Goal: Transaction & Acquisition: Purchase product/service

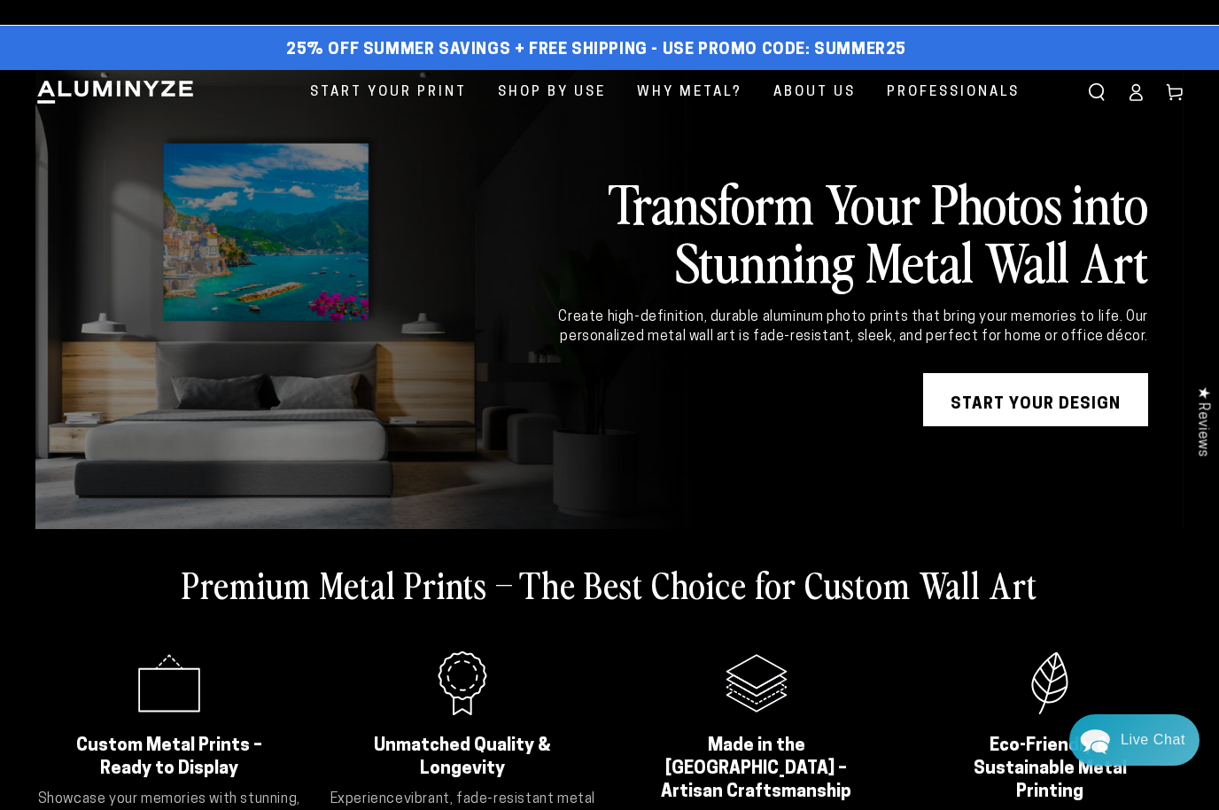
click at [1139, 97] on icon at bounding box center [1136, 92] width 18 height 18
click at [1138, 95] on icon at bounding box center [1136, 92] width 18 height 18
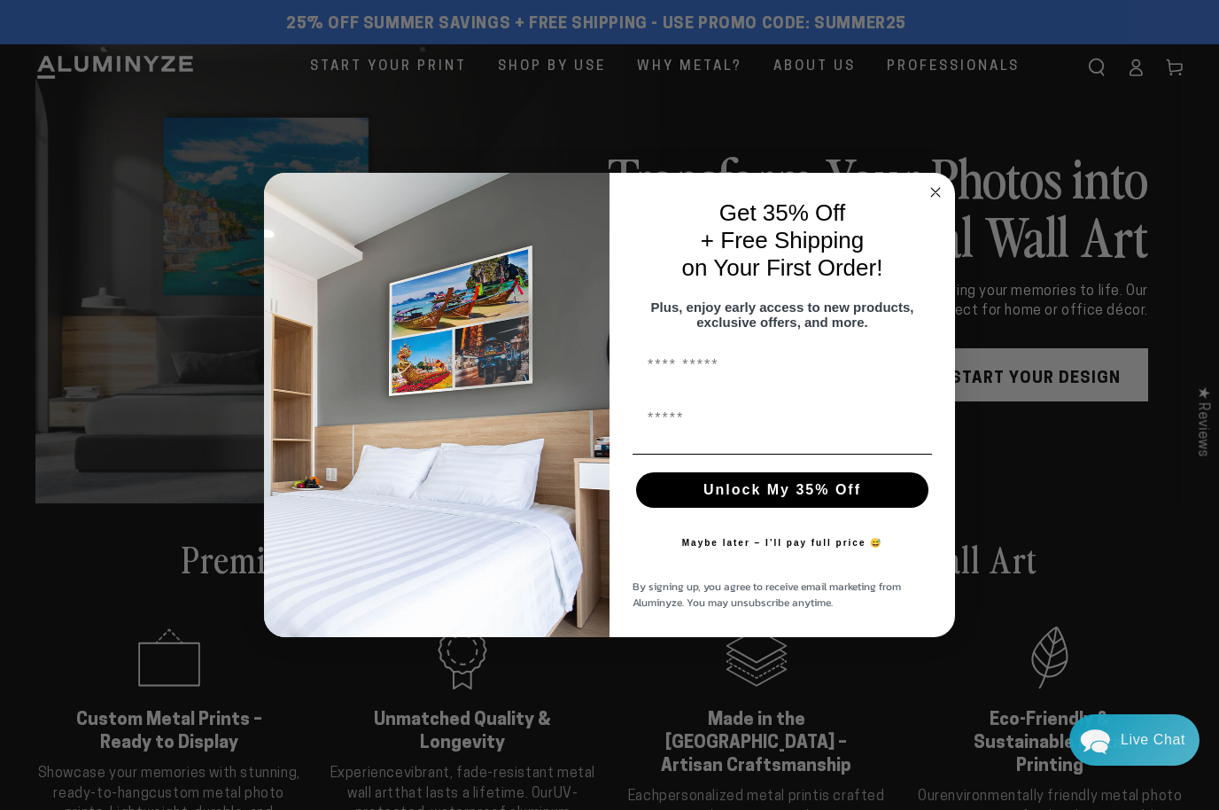
click at [941, 198] on circle "Close dialog" at bounding box center [936, 192] width 20 height 20
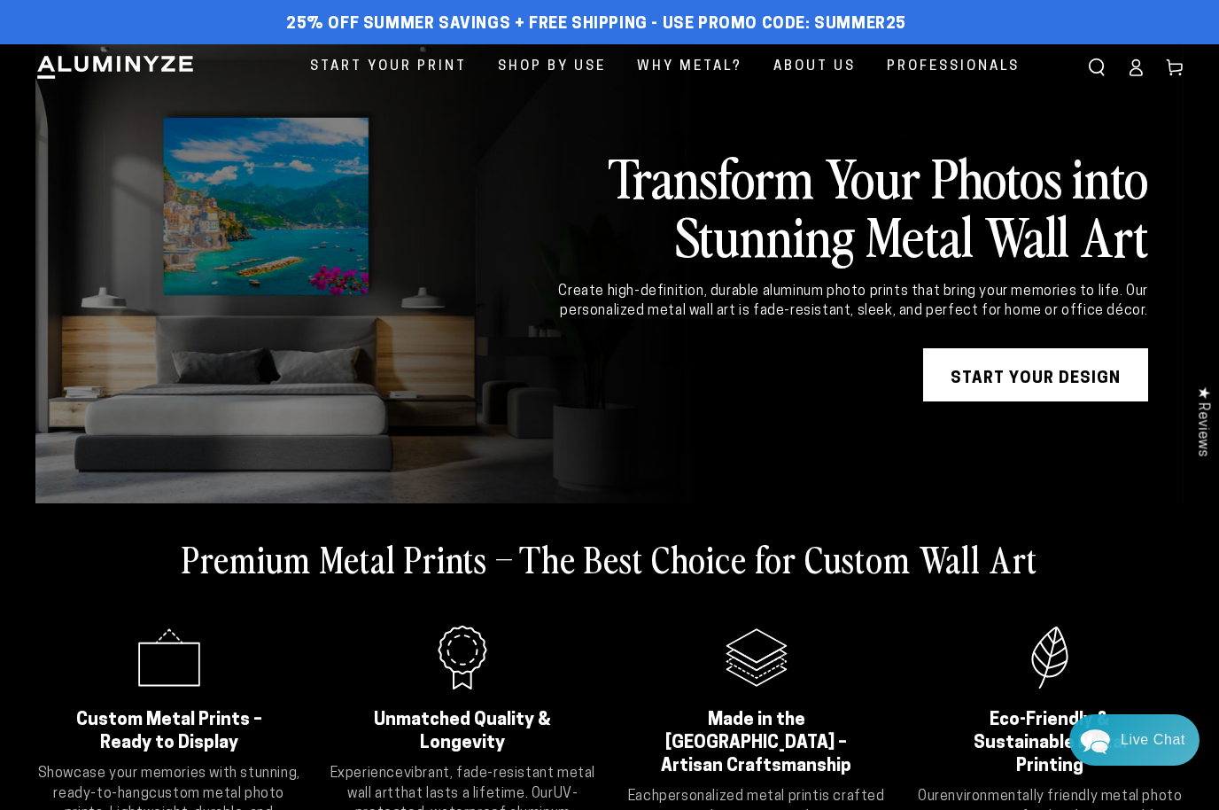
click at [1134, 65] on icon at bounding box center [1136, 67] width 18 height 18
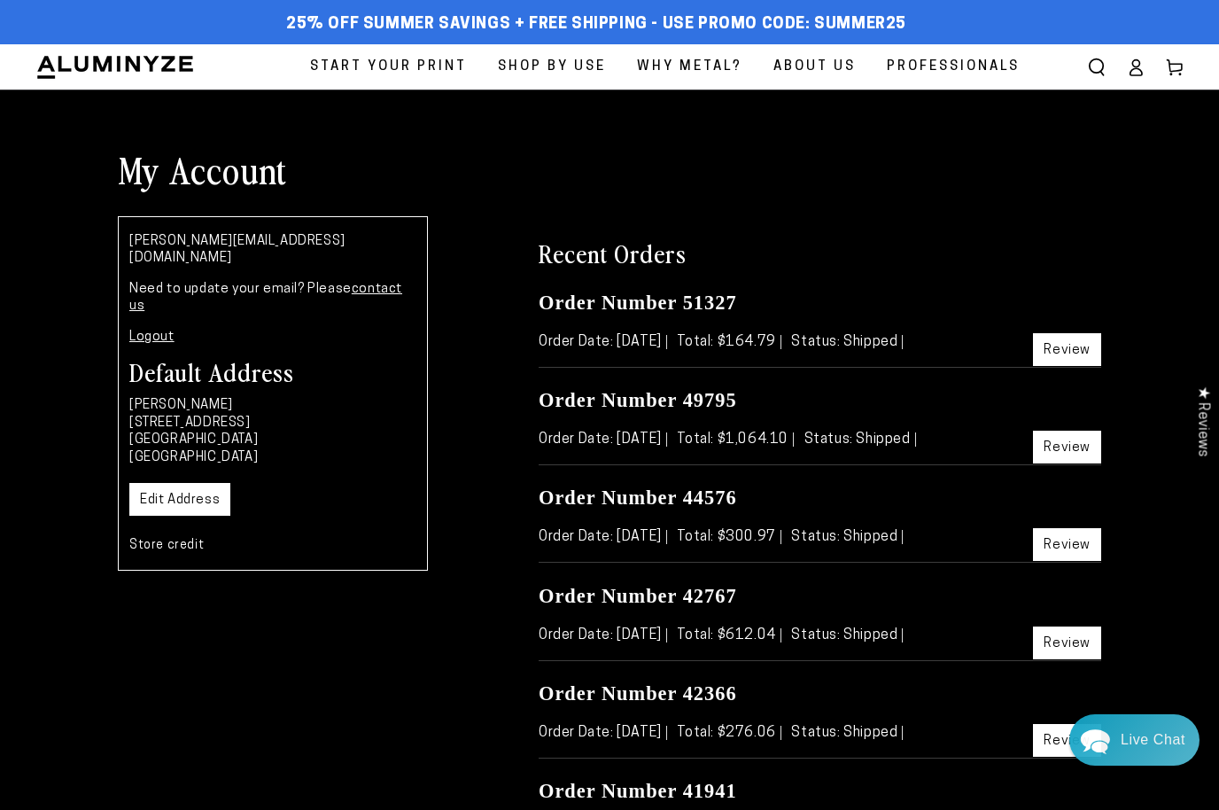
click at [425, 68] on span "Start Your Print" at bounding box center [388, 67] width 157 height 24
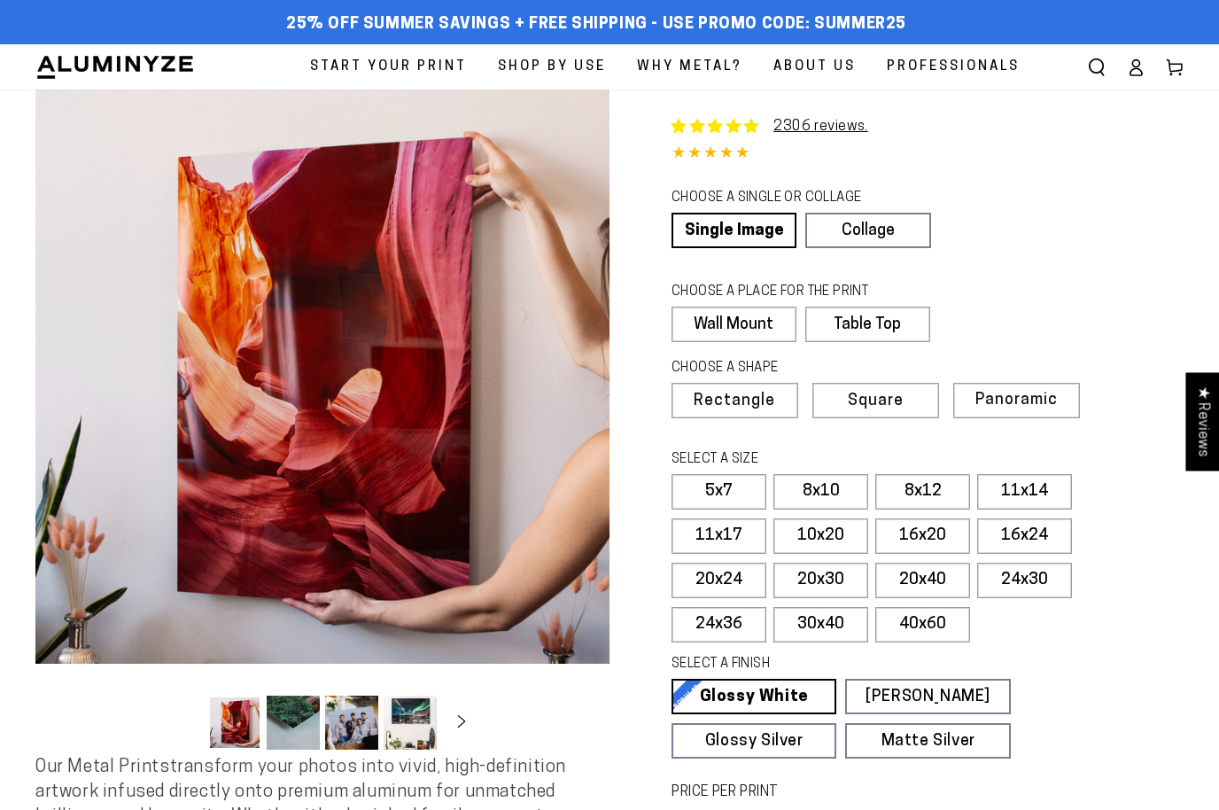
select select "**********"
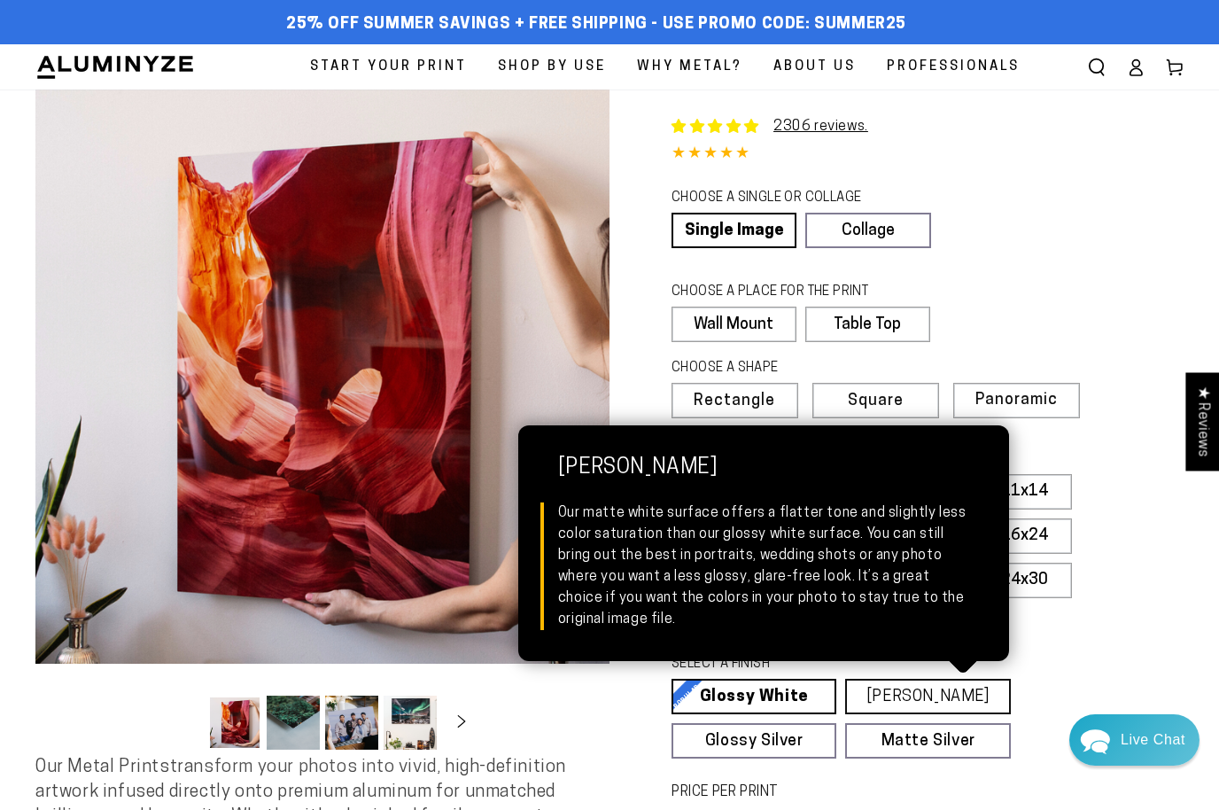
click at [912, 696] on link "Matte White Matte White Our matte white surface offers a flatter tone and sligh…" at bounding box center [927, 696] width 165 height 35
click at [1069, 275] on div "Single Product 2306 reviews. 4.85 / 5.0 (2238) 2238 total reviews CHOOSE A SING…" at bounding box center [896, 517] width 574 height 856
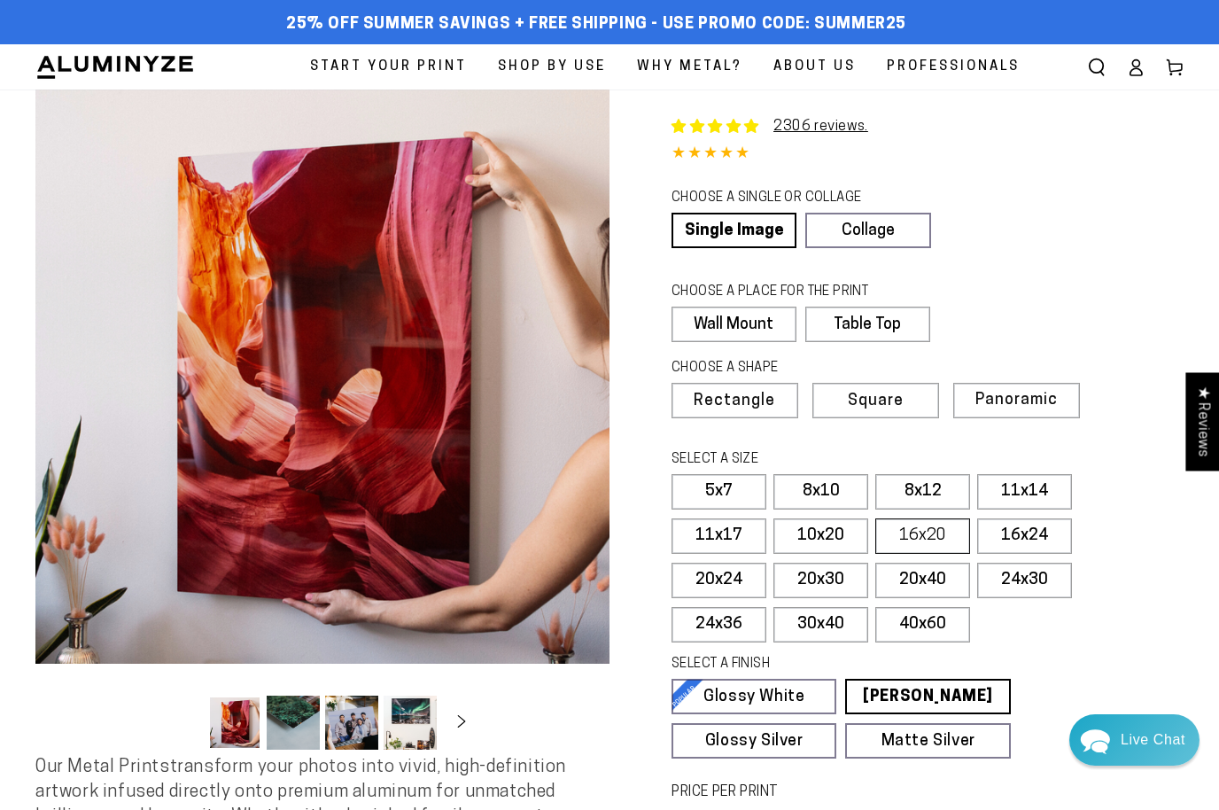
click at [931, 531] on label "16x20" at bounding box center [922, 535] width 95 height 35
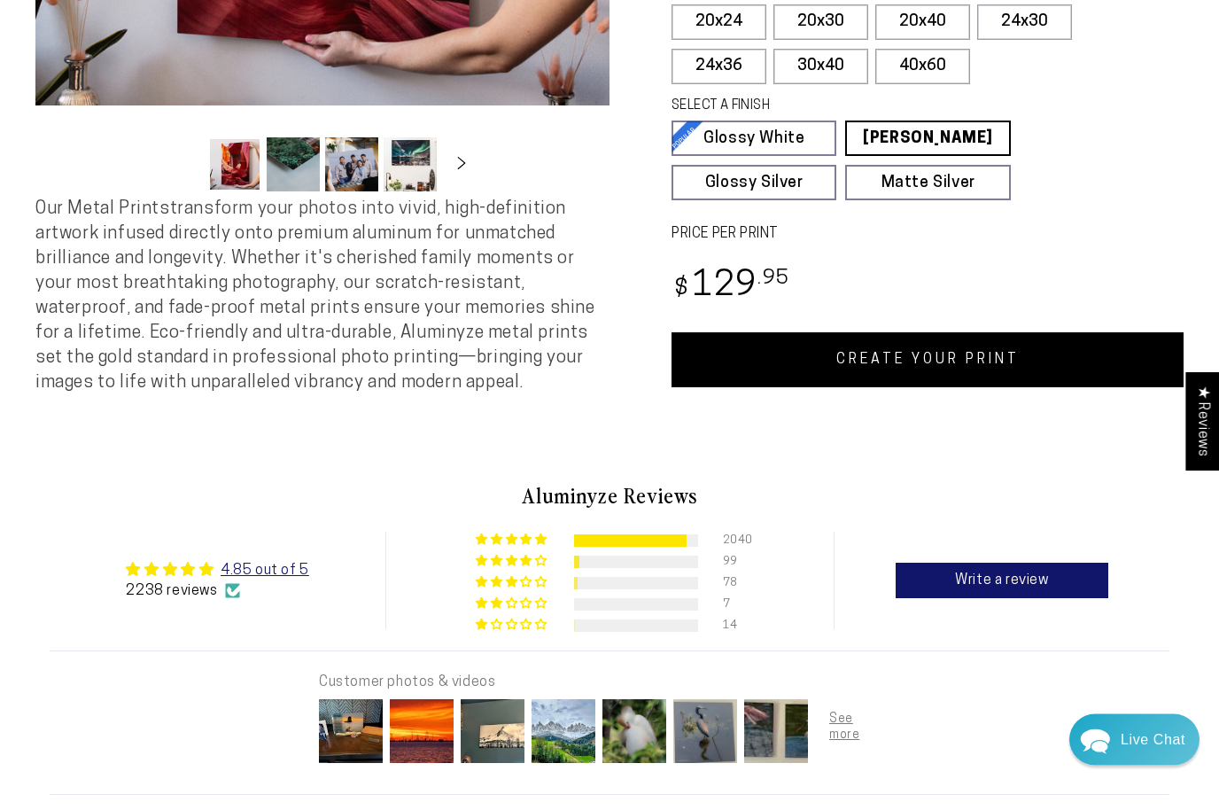
scroll to position [558, 0]
click at [925, 337] on link "CREATE YOUR PRINT" at bounding box center [927, 359] width 512 height 55
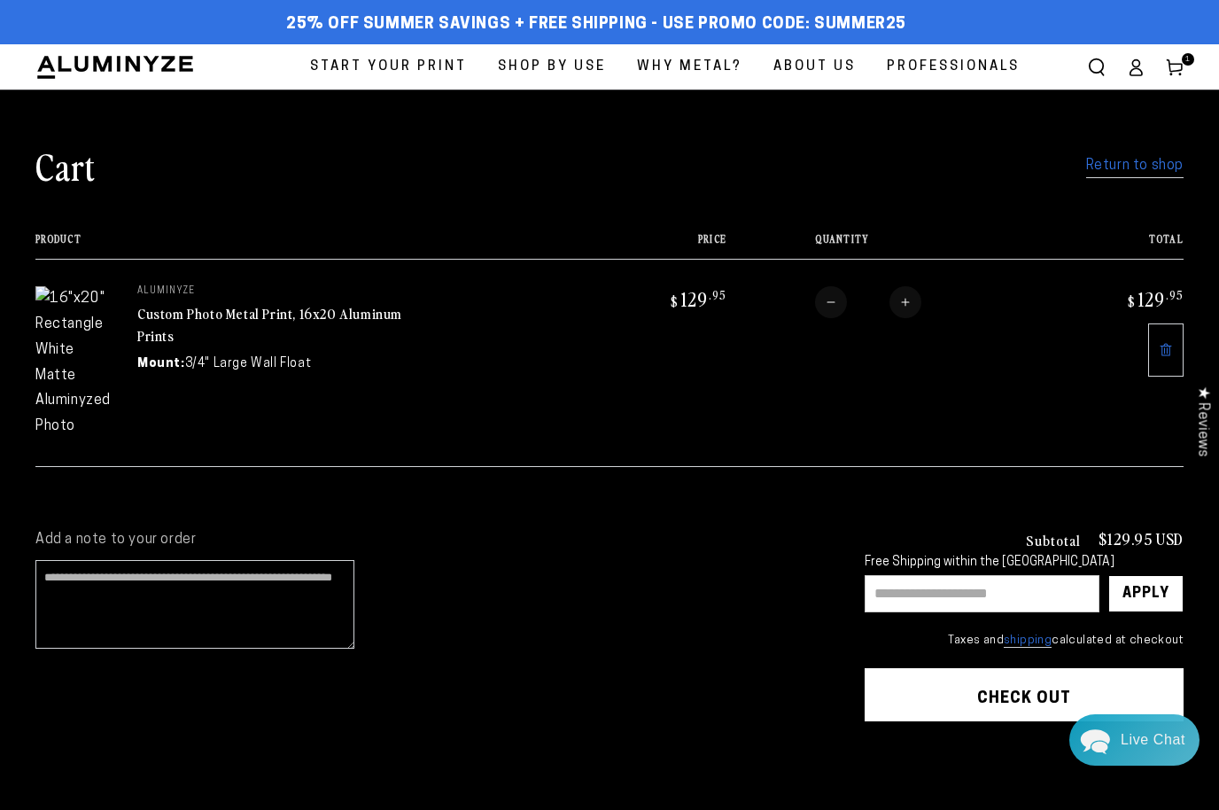
click at [1179, 345] on link at bounding box center [1165, 349] width 35 height 53
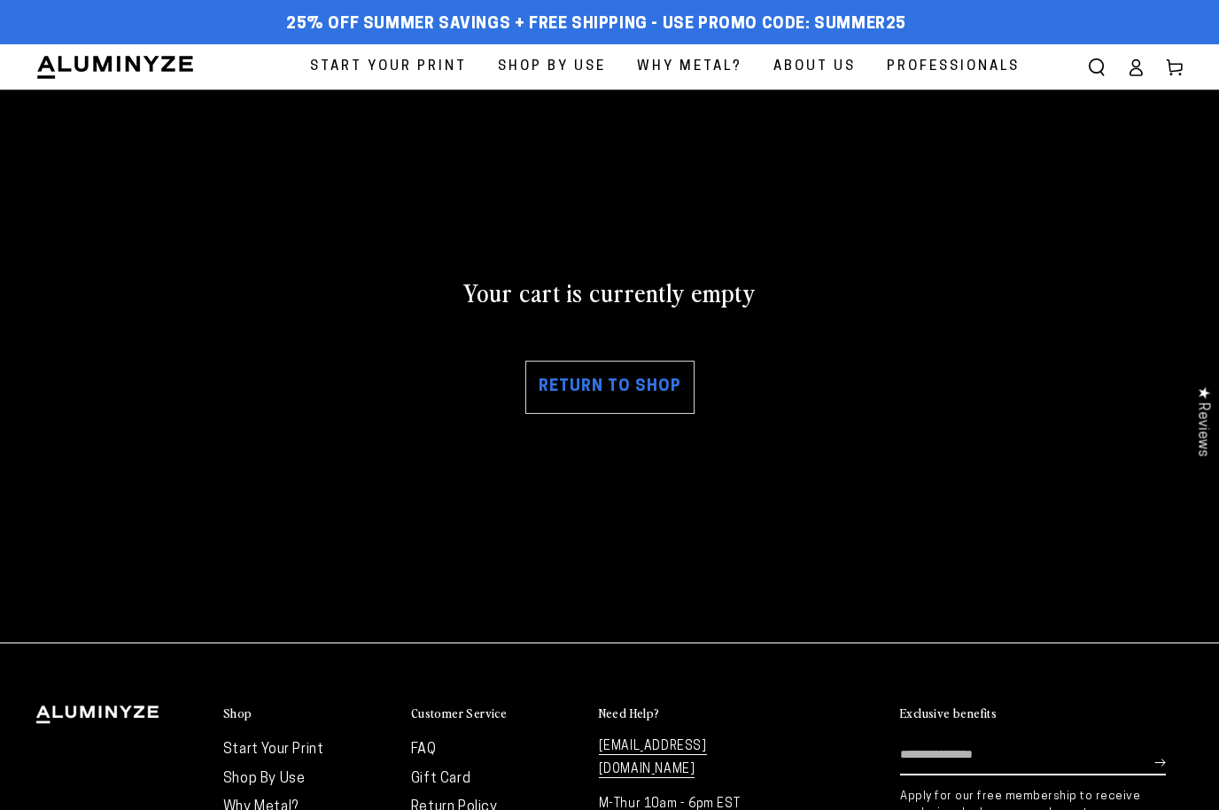
click at [639, 400] on link "Return to shop" at bounding box center [609, 387] width 169 height 53
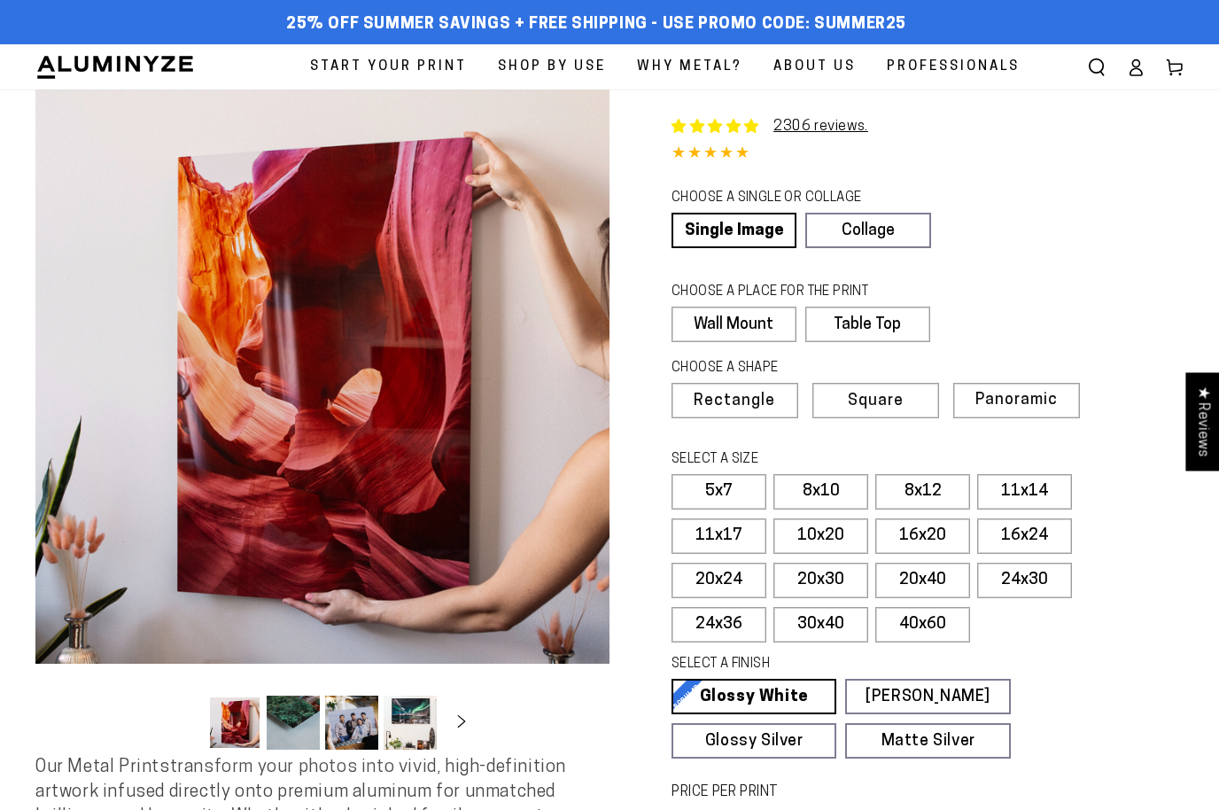
select select "**********"
click at [736, 216] on link "Single Image" at bounding box center [731, 230] width 121 height 35
click at [826, 484] on label "8x10" at bounding box center [820, 491] width 95 height 35
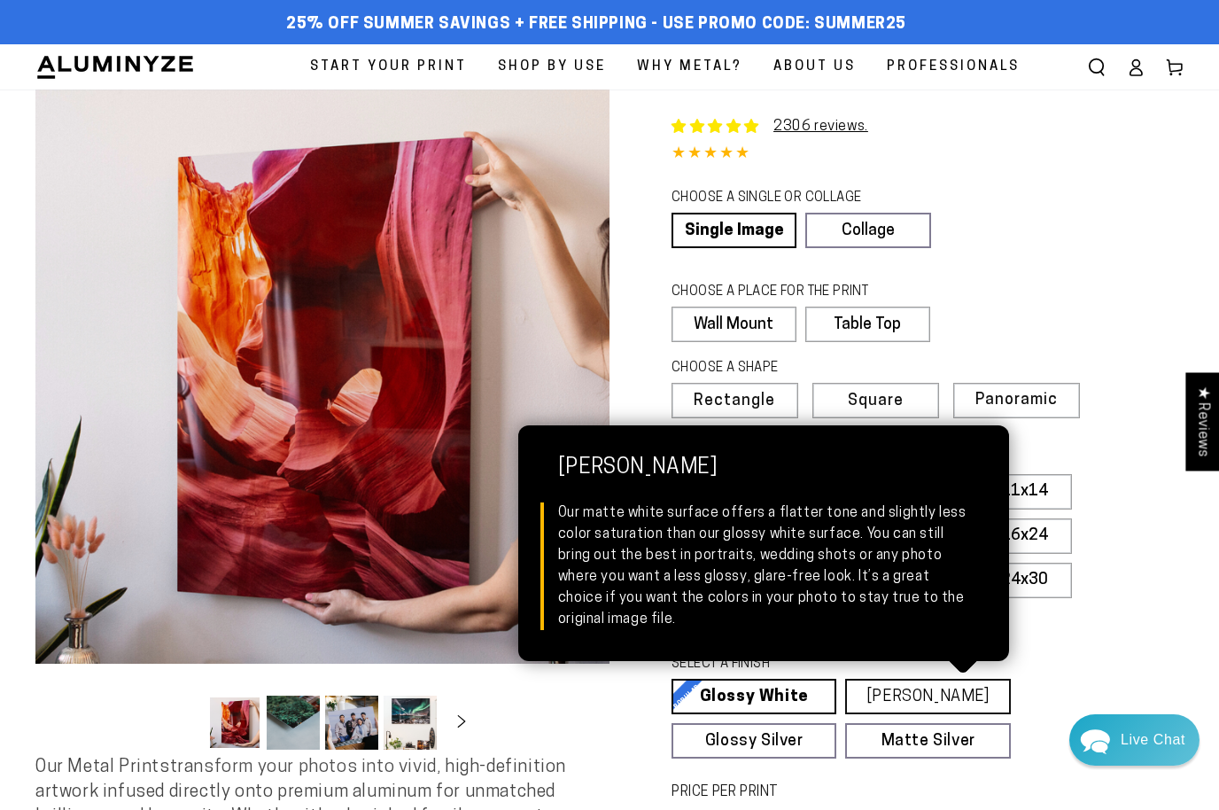
click at [959, 698] on link "[PERSON_NAME] Matte White Our matte white surface offers a flatter tone and sli…" at bounding box center [927, 696] width 165 height 35
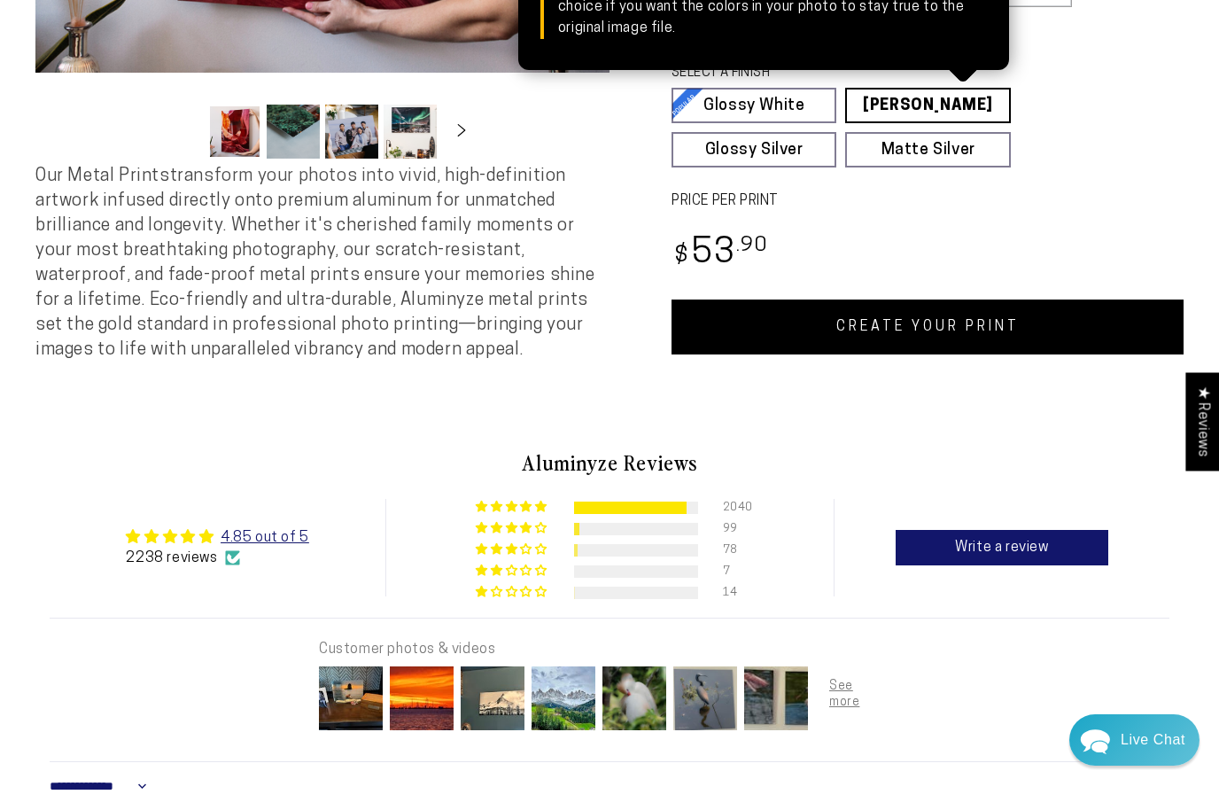
scroll to position [580, 0]
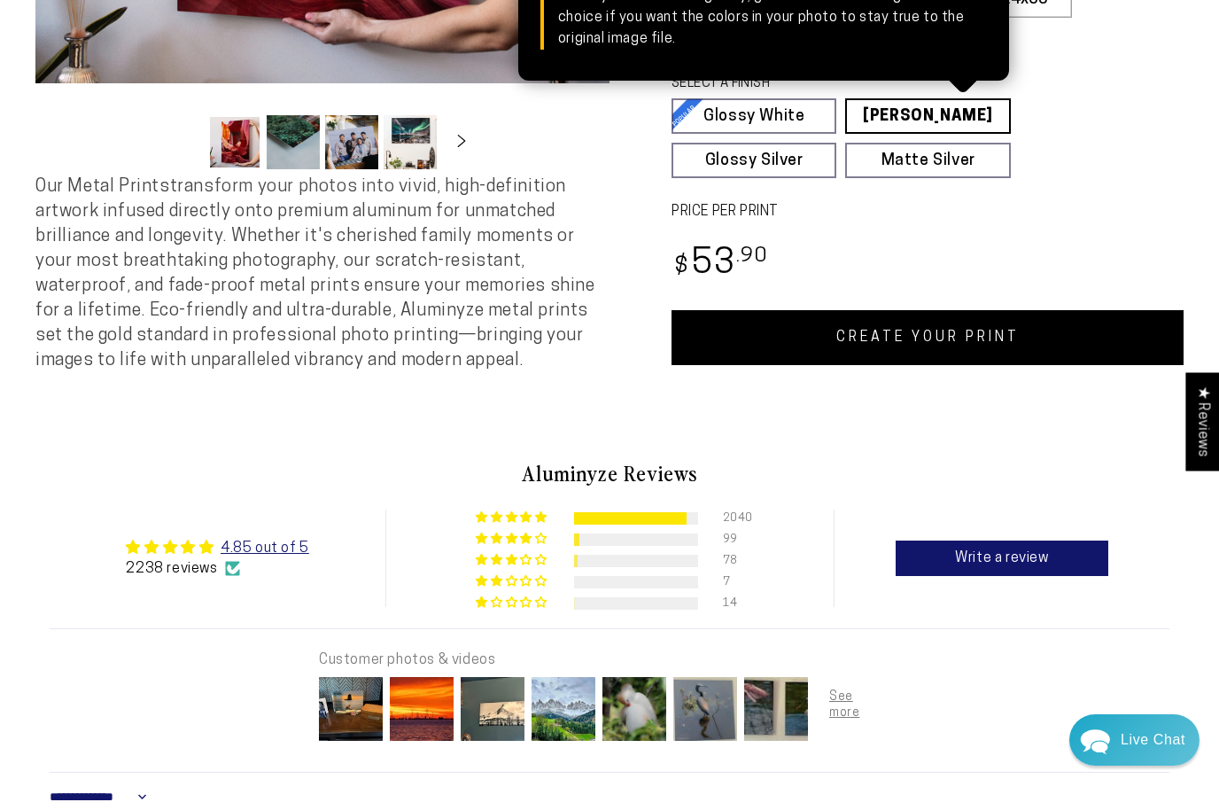
click at [1006, 317] on link "CREATE YOUR PRINT" at bounding box center [927, 337] width 512 height 55
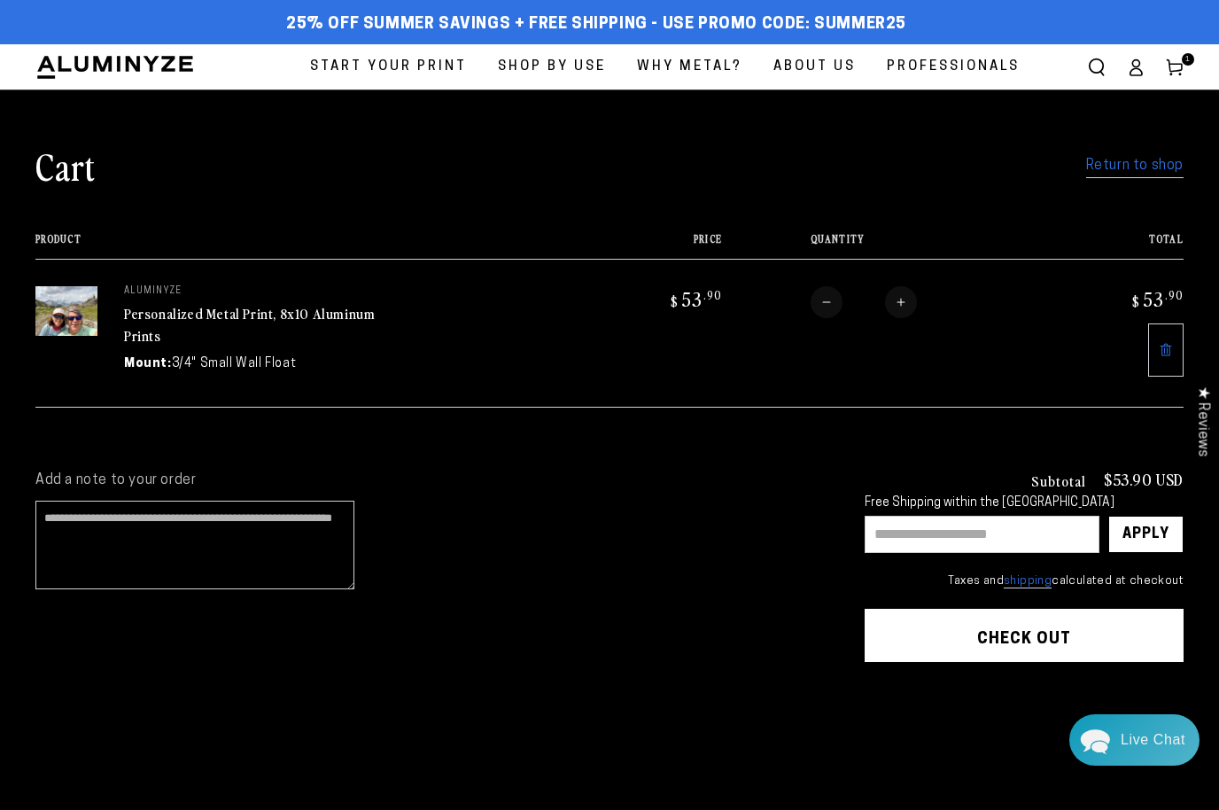
click at [1148, 167] on link "Return to shop" at bounding box center [1134, 166] width 97 height 26
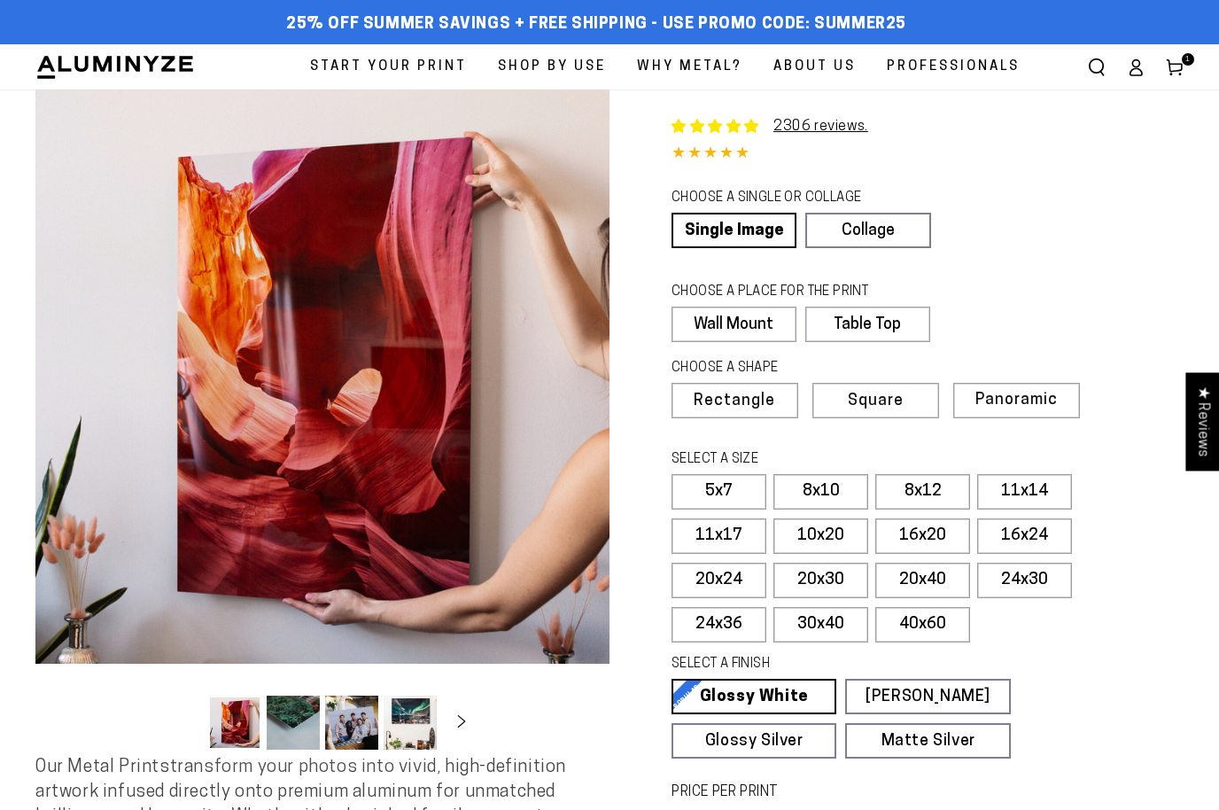
select select "**********"
click at [746, 244] on link "Single Image" at bounding box center [731, 230] width 121 height 35
click at [1011, 407] on label "Panoramic" at bounding box center [1014, 400] width 126 height 35
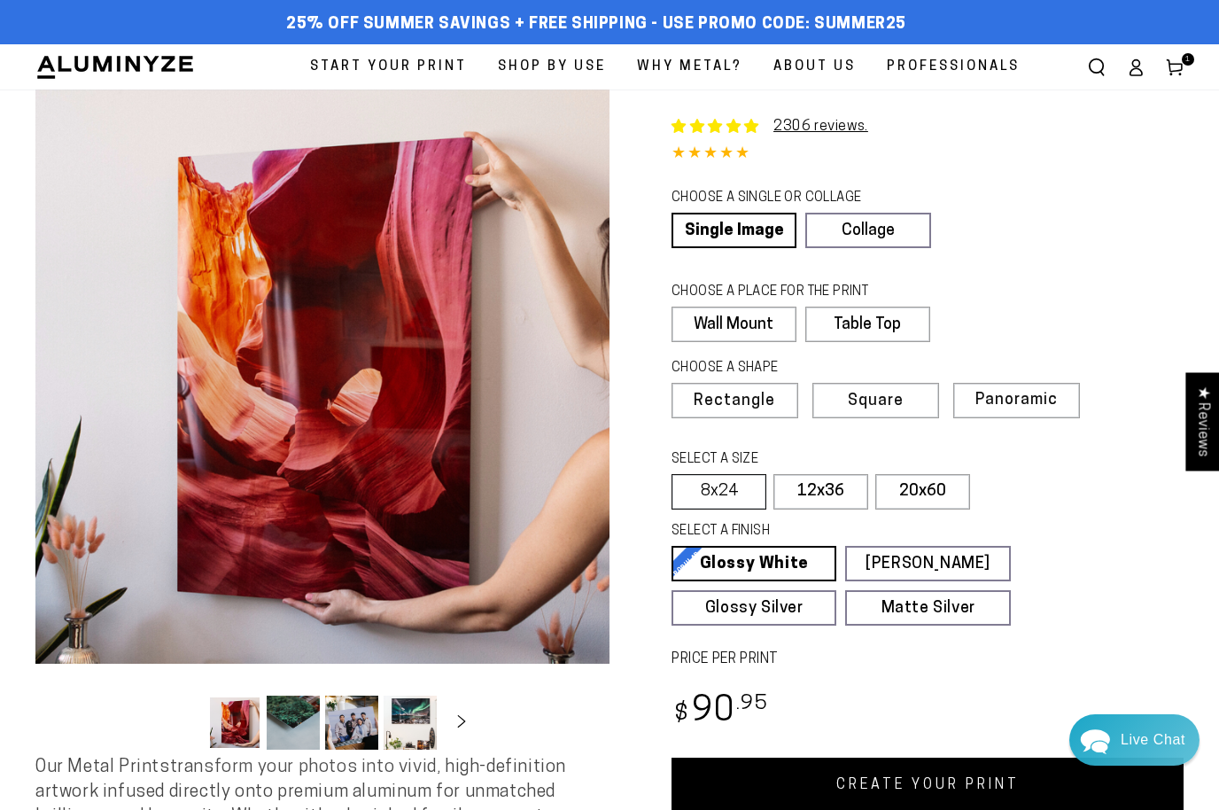
click at [718, 489] on label "8x24" at bounding box center [718, 491] width 95 height 35
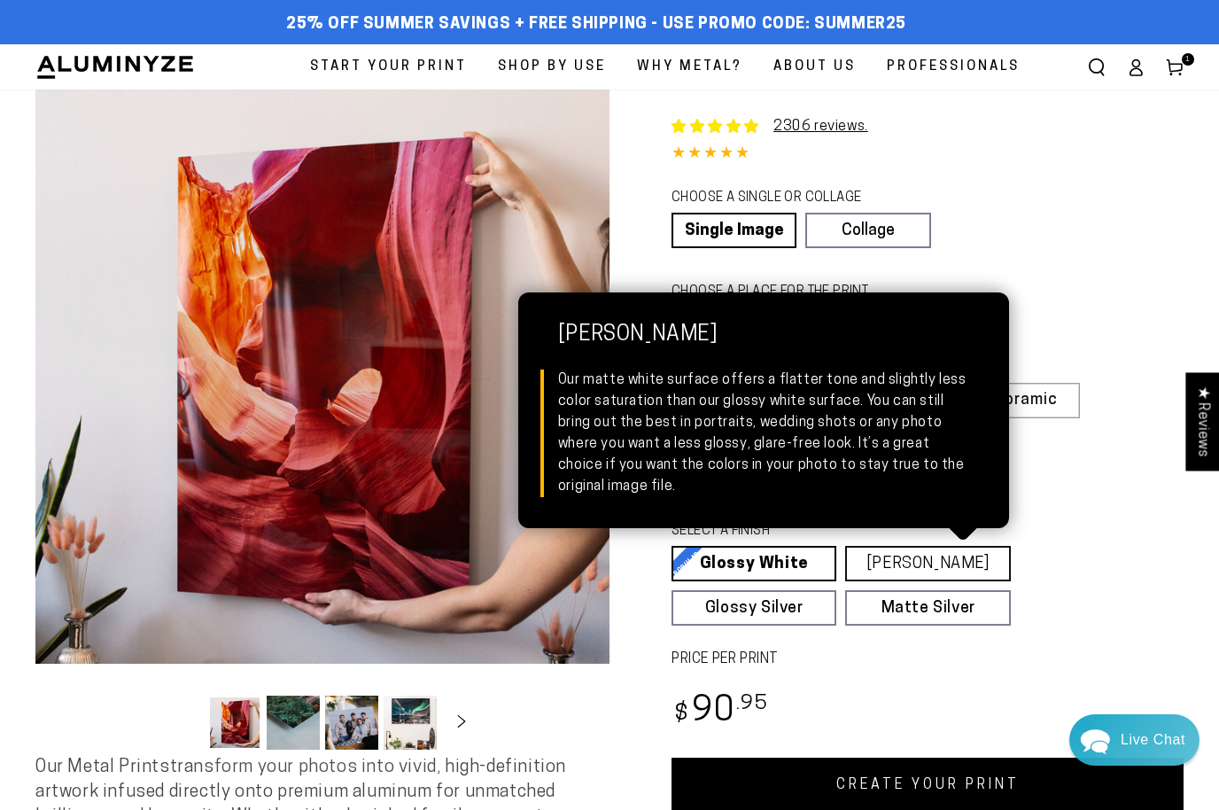
click at [943, 562] on link "[PERSON_NAME] Matte White Our matte white surface offers a flatter tone and sli…" at bounding box center [927, 563] width 165 height 35
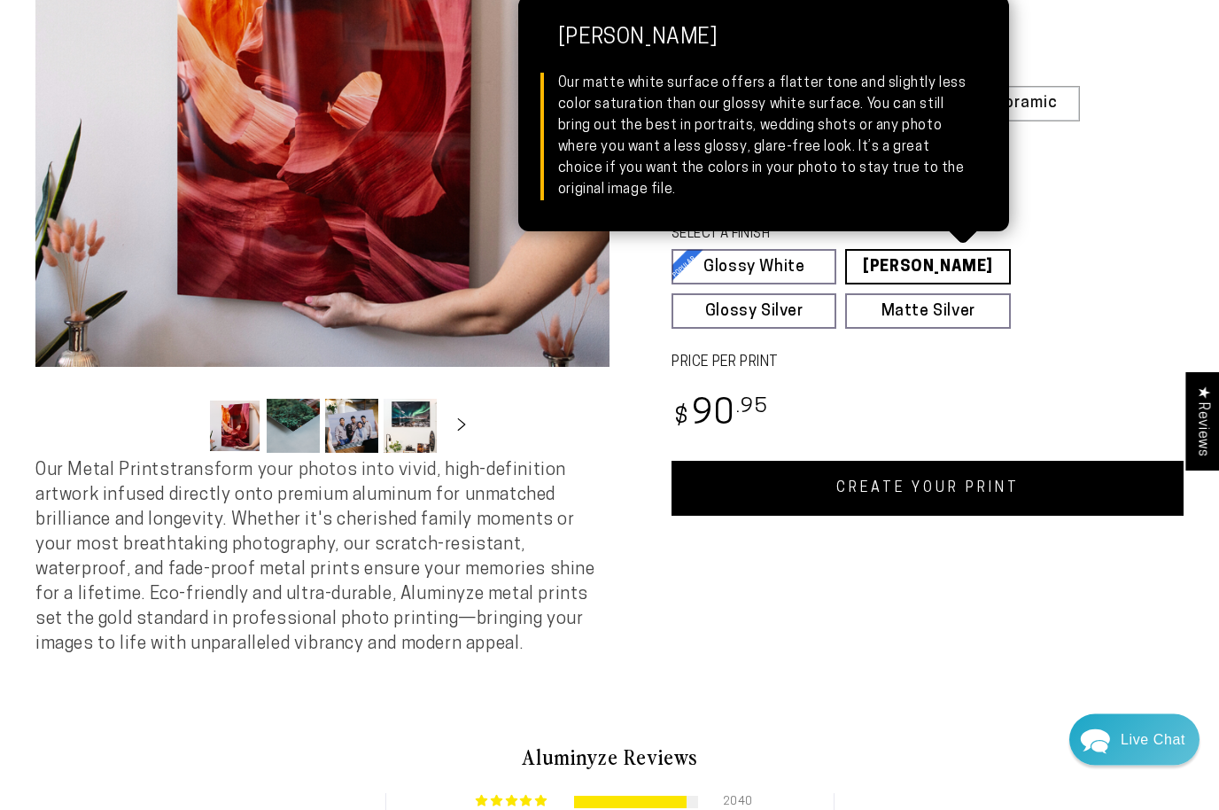
scroll to position [297, 0]
click at [1071, 485] on link "CREATE YOUR PRINT" at bounding box center [927, 488] width 512 height 55
